Goal: Task Accomplishment & Management: Manage account settings

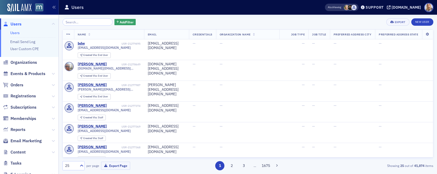
click at [17, 34] on link "Users" at bounding box center [14, 32] width 9 height 5
click at [70, 23] on input "search" at bounding box center [87, 21] width 50 height 7
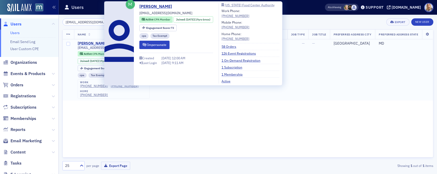
type input "[EMAIL_ADDRESS][DOMAIN_NAME]"
click at [99, 43] on div "[PERSON_NAME]" at bounding box center [92, 43] width 29 height 5
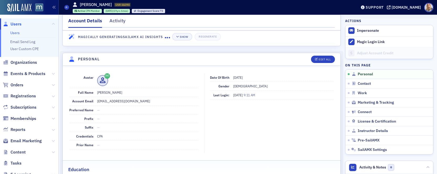
scroll to position [29, 0]
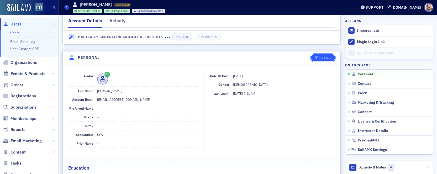
click at [326, 56] on div "Edit All" at bounding box center [325, 57] width 12 height 3
select select "US"
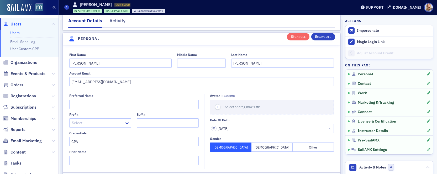
scroll to position [61, 0]
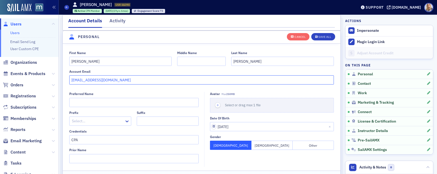
drag, startPoint x: 141, startPoint y: 82, endPoint x: 63, endPoint y: 77, distance: 78.1
click at [63, 77] on div "First Name [PERSON_NAME] Middle Name Last Name [PERSON_NAME] Account Email [EMA…" at bounding box center [202, 68] width 278 height 34
paste input "[EMAIL_ADDRESS][DOMAIN_NAME]"
click at [72, 81] on input "[EMAIL_ADDRESS][DOMAIN_NAME]" at bounding box center [201, 79] width 265 height 9
type input "[EMAIL_ADDRESS][DOMAIN_NAME]"
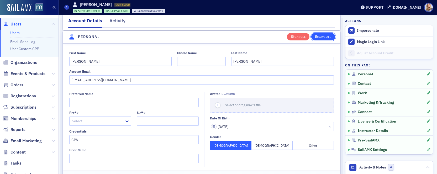
click at [320, 38] on div "Save All" at bounding box center [324, 36] width 13 height 3
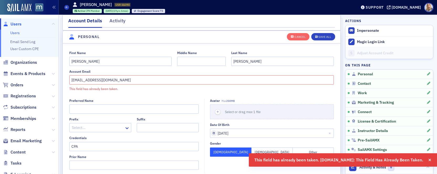
click at [17, 33] on link "Users" at bounding box center [14, 32] width 9 height 5
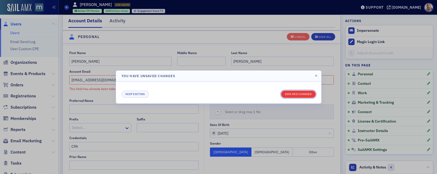
click at [293, 91] on button "Discard changes" at bounding box center [298, 94] width 35 height 7
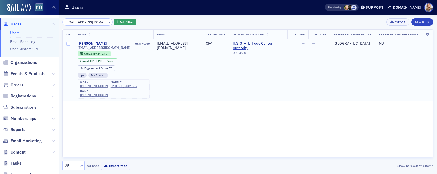
click at [203, 82] on td "CPA" at bounding box center [215, 69] width 27 height 61
